Goal: Task Accomplishment & Management: Manage account settings

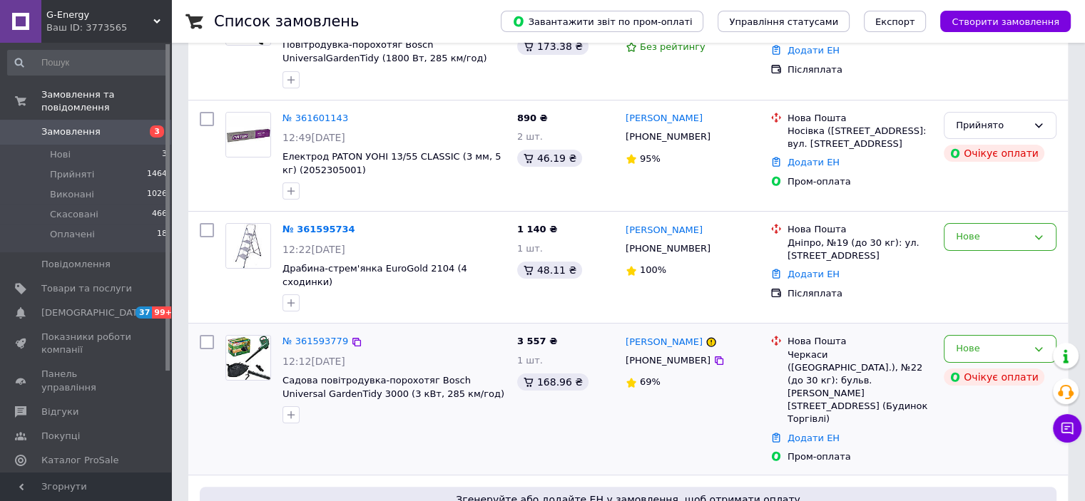
scroll to position [214, 0]
click at [1041, 347] on icon at bounding box center [1039, 349] width 8 height 4
click at [991, 419] on li "Скасовано" at bounding box center [999, 430] width 111 height 26
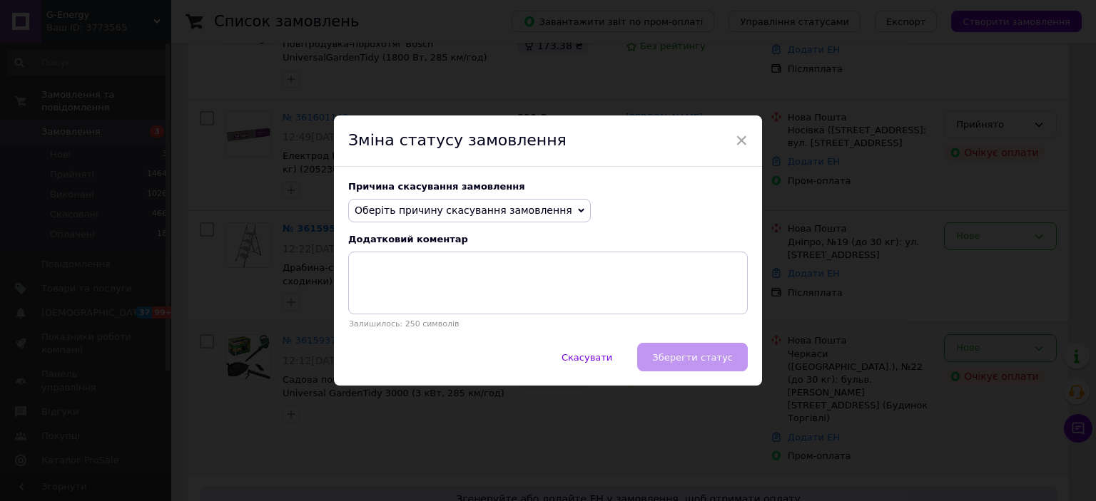
click at [544, 210] on span "Оберіть причину скасування замовлення" at bounding box center [469, 211] width 242 height 24
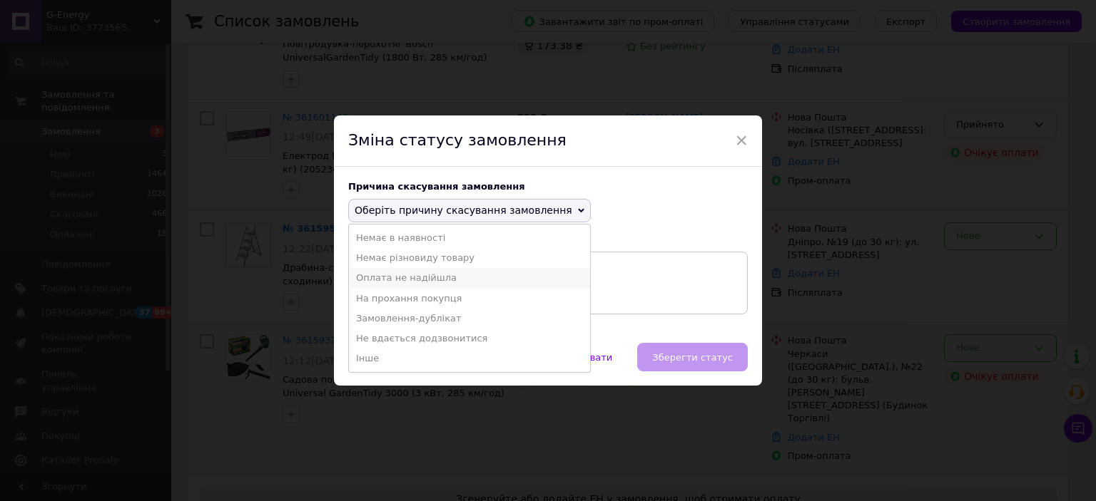
click at [425, 275] on li "Оплата не надійшла" at bounding box center [469, 278] width 241 height 20
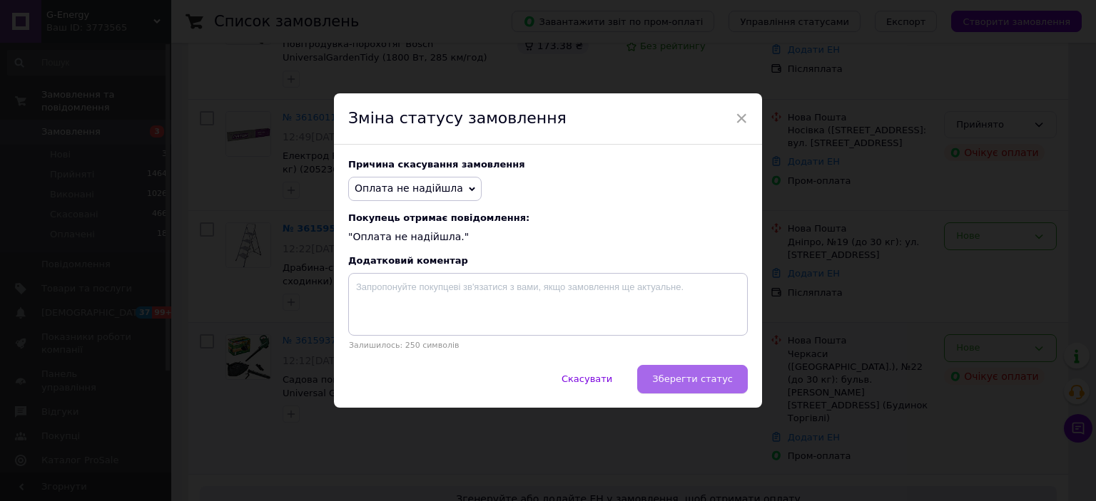
click at [685, 382] on span "Зберегти статус" at bounding box center [692, 379] width 81 height 11
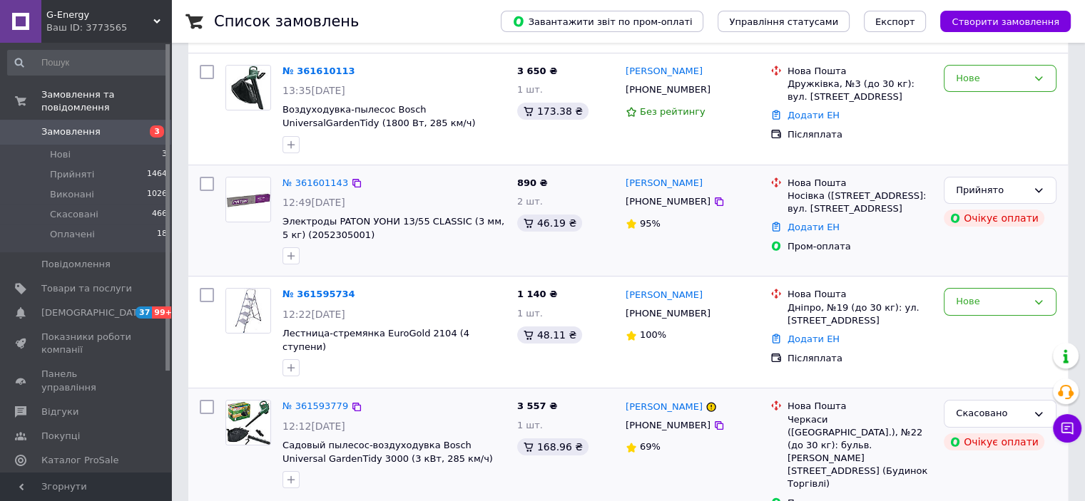
scroll to position [148, 0]
click at [1050, 297] on div "Нове" at bounding box center [1000, 302] width 113 height 28
click at [982, 381] on li "Скасовано" at bounding box center [999, 384] width 111 height 26
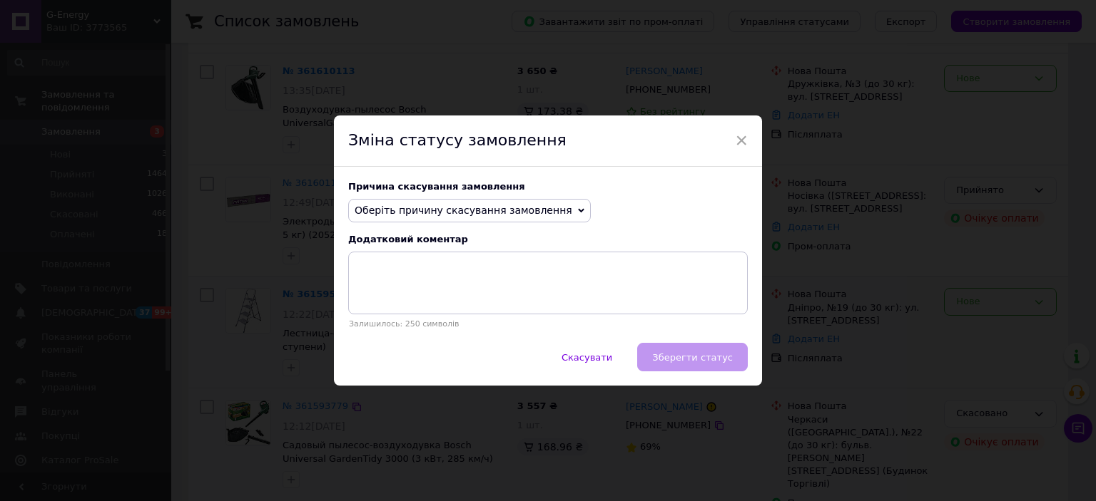
click at [545, 210] on span "Оберіть причину скасування замовлення" at bounding box center [469, 211] width 242 height 24
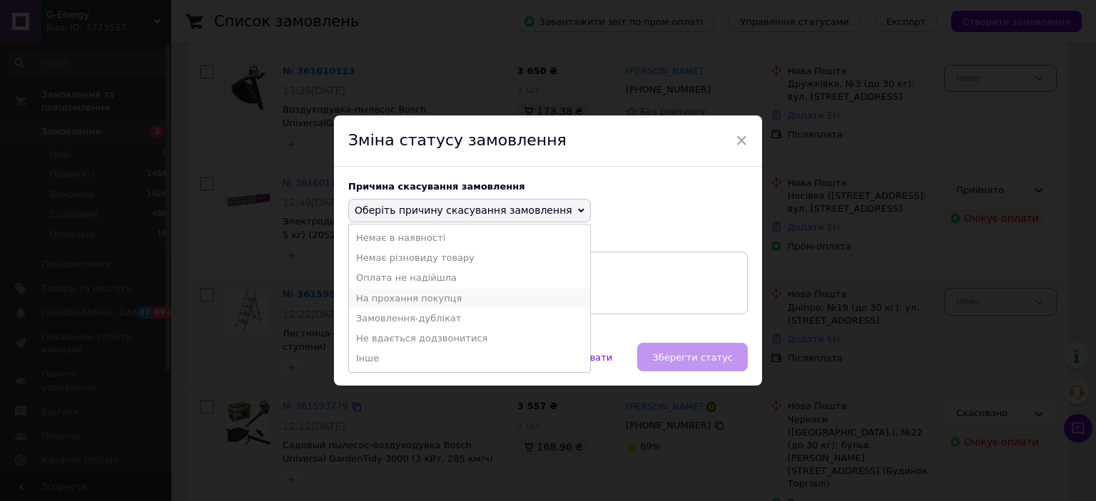
click at [433, 300] on li "На прохання покупця" at bounding box center [469, 299] width 241 height 20
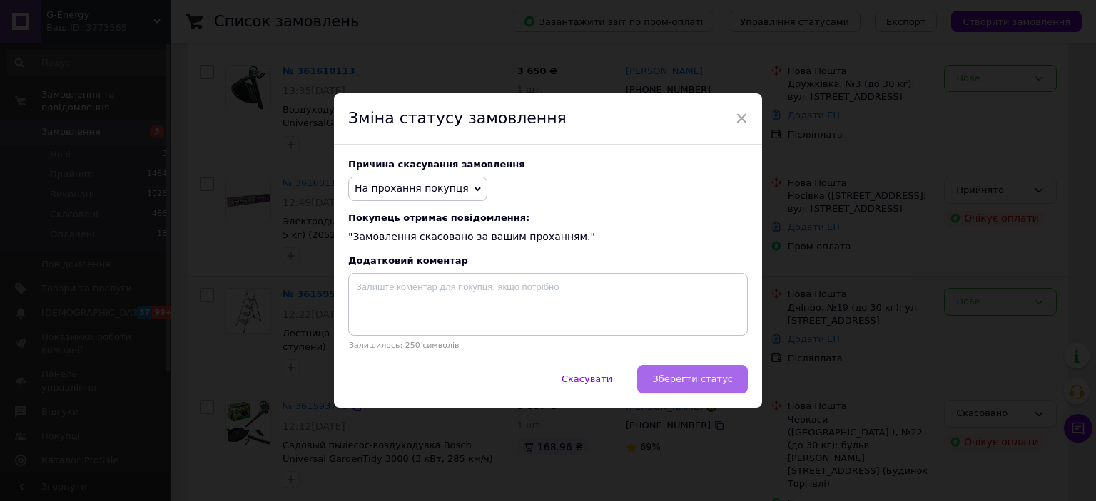
click at [688, 380] on span "Зберегти статус" at bounding box center [692, 379] width 81 height 11
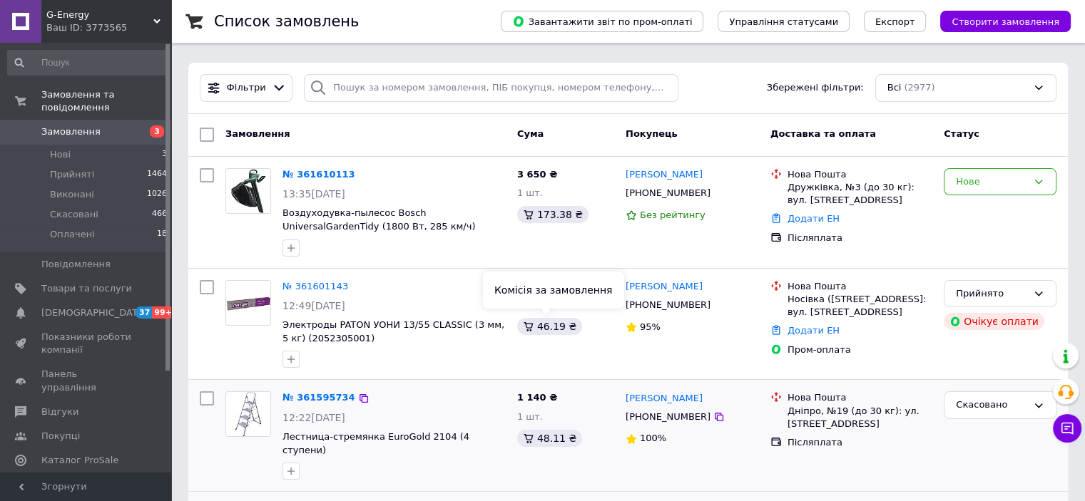
scroll to position [46, 0]
click at [1011, 179] on div "Нове" at bounding box center [991, 181] width 71 height 15
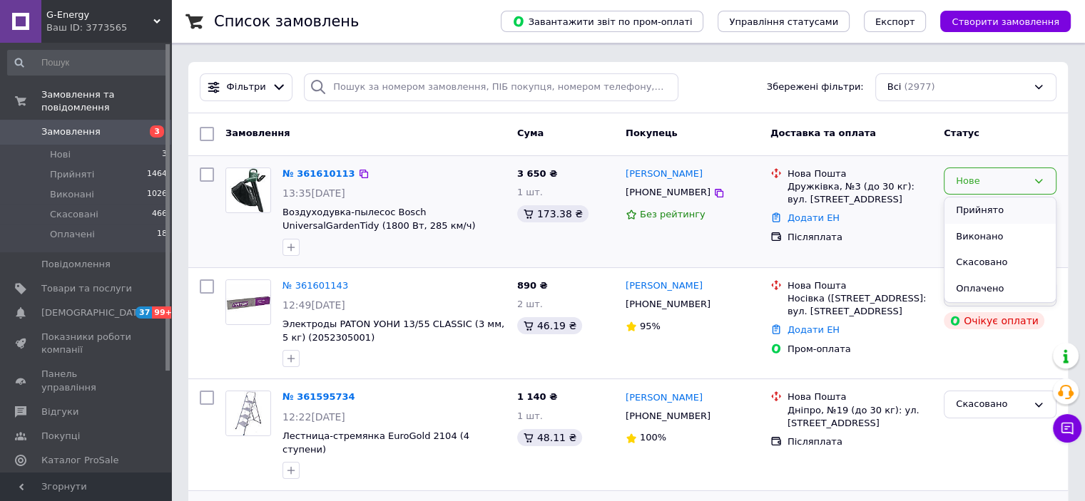
click at [978, 209] on li "Прийнято" at bounding box center [999, 211] width 111 height 26
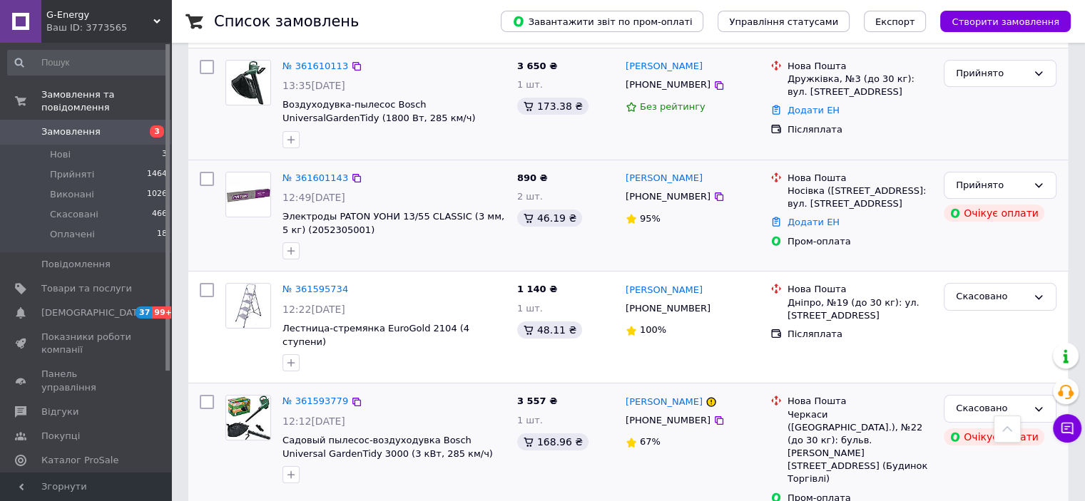
scroll to position [0, 0]
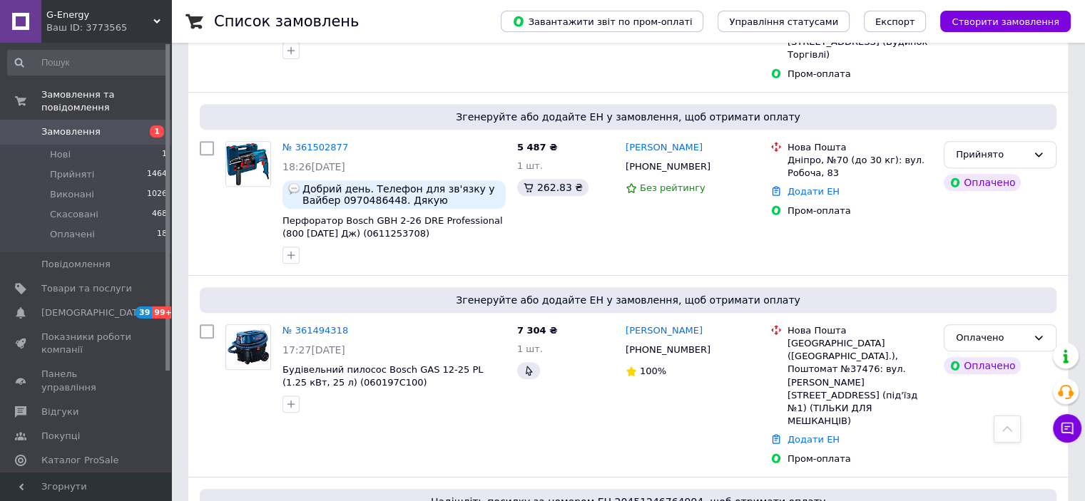
scroll to position [675, 0]
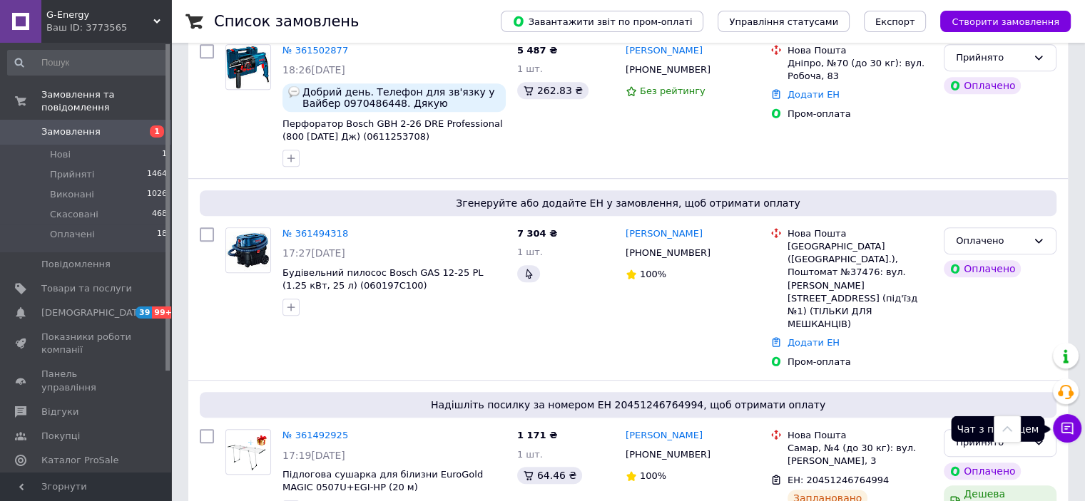
click at [1064, 433] on icon at bounding box center [1067, 429] width 12 height 12
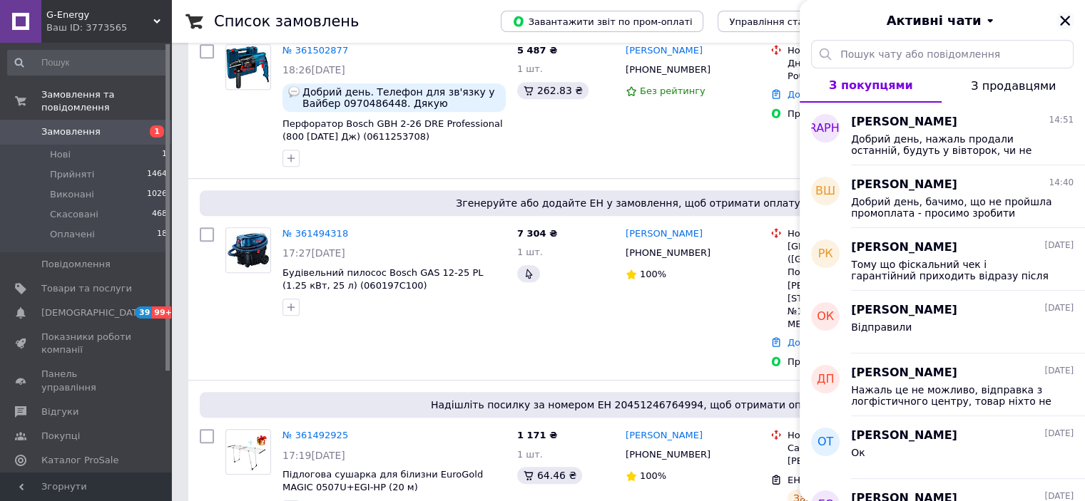
click at [1062, 24] on icon "Закрити" at bounding box center [1064, 20] width 13 height 13
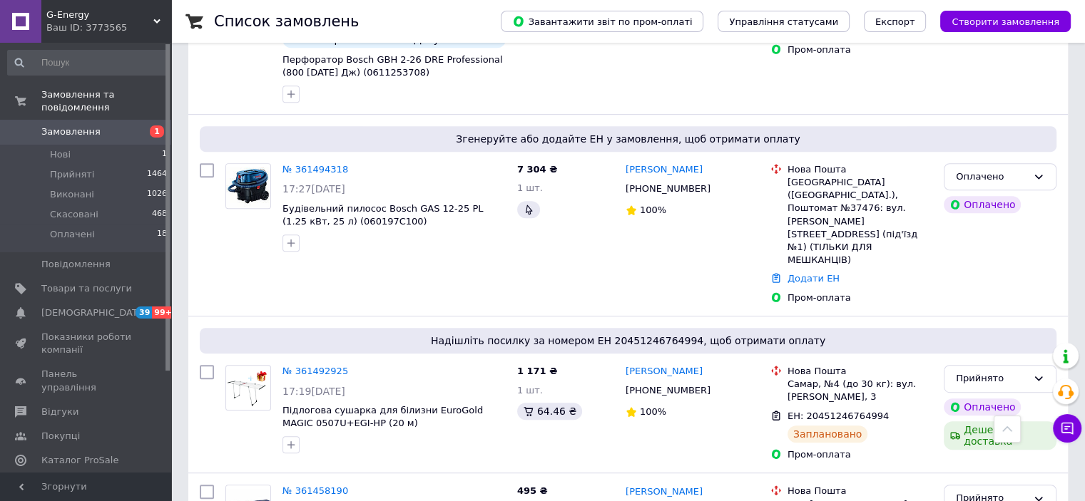
scroll to position [742, 0]
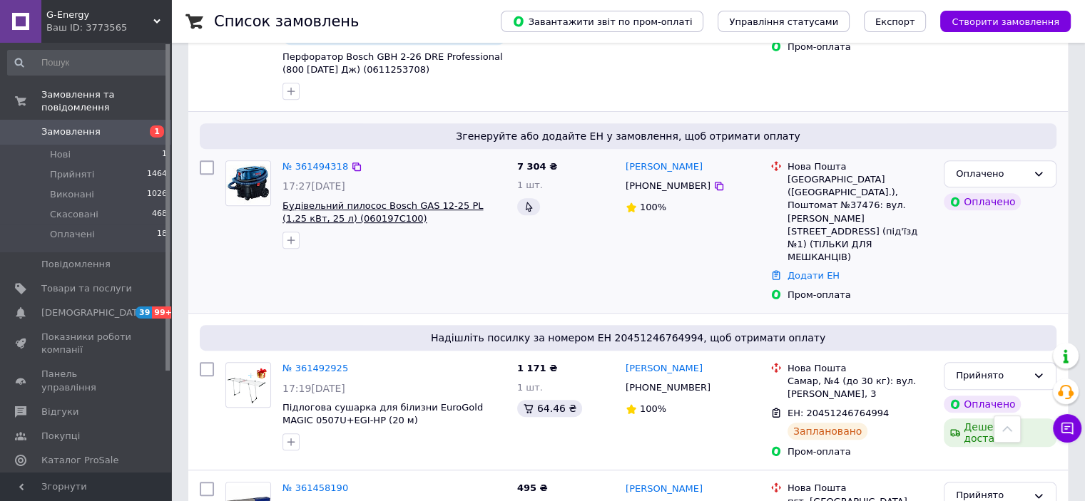
click at [436, 200] on span "Будівельний пилосос Bosch GAS 12-25 PL (1.25 кВт, 25 л) (060197C100)" at bounding box center [382, 212] width 200 height 24
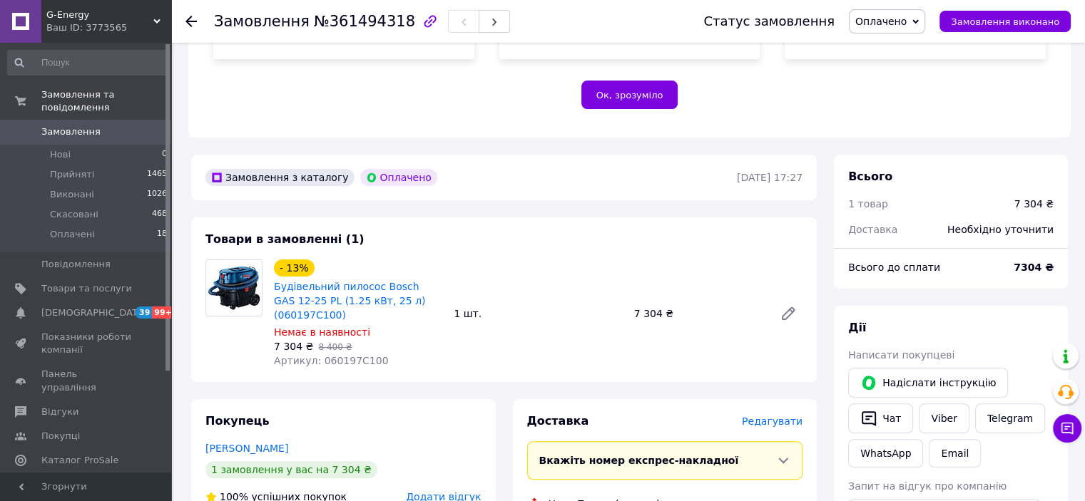
scroll to position [427, 0]
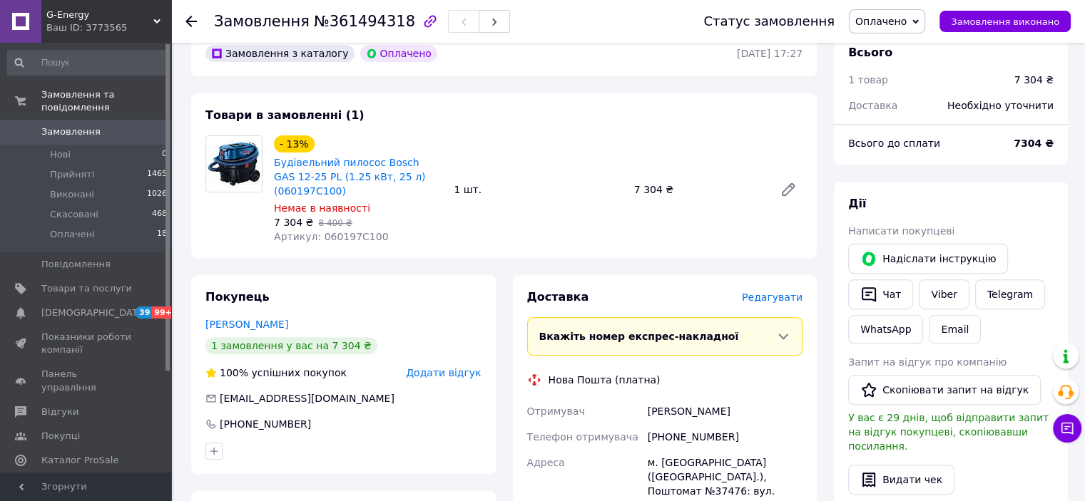
click at [351, 231] on span "Артикул: 060197C100" at bounding box center [331, 236] width 115 height 11
copy span "060197C100"
click at [84, 126] on span "Замовлення" at bounding box center [70, 132] width 59 height 13
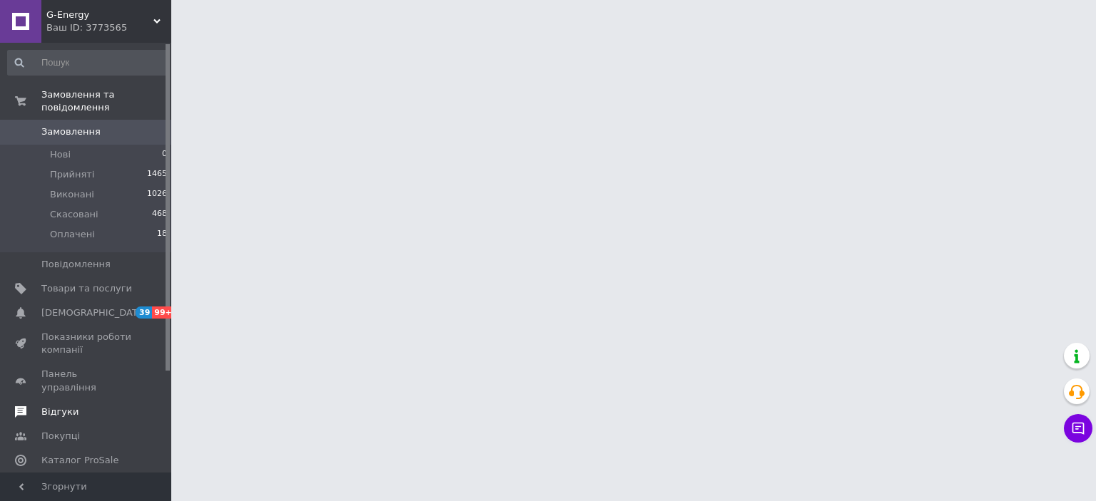
click at [68, 406] on span "Відгуки" at bounding box center [59, 412] width 37 height 13
